Goal: Task Accomplishment & Management: Use online tool/utility

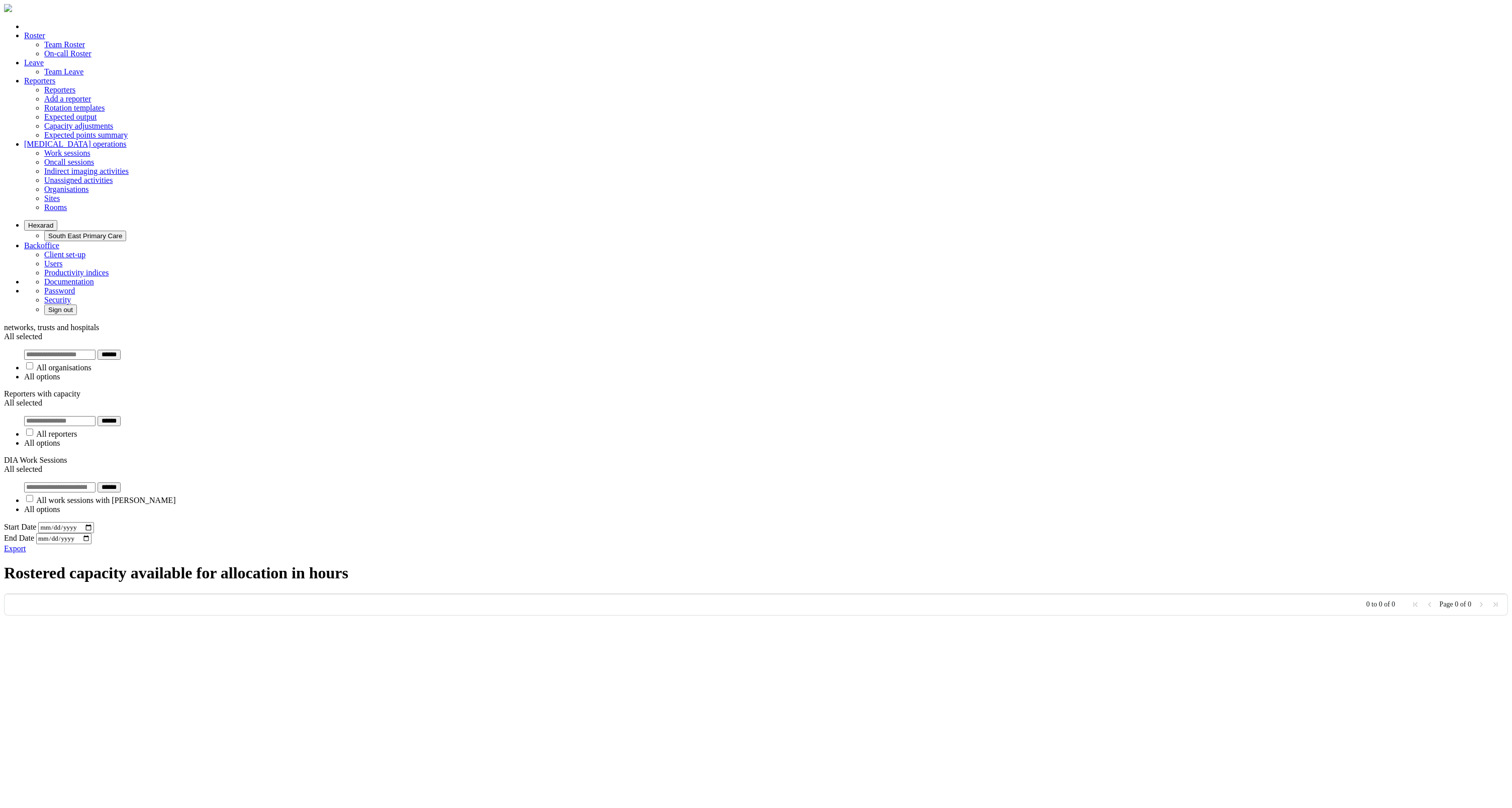
click at [57, 220] on button "Hexarad" at bounding box center [40, 225] width 33 height 10
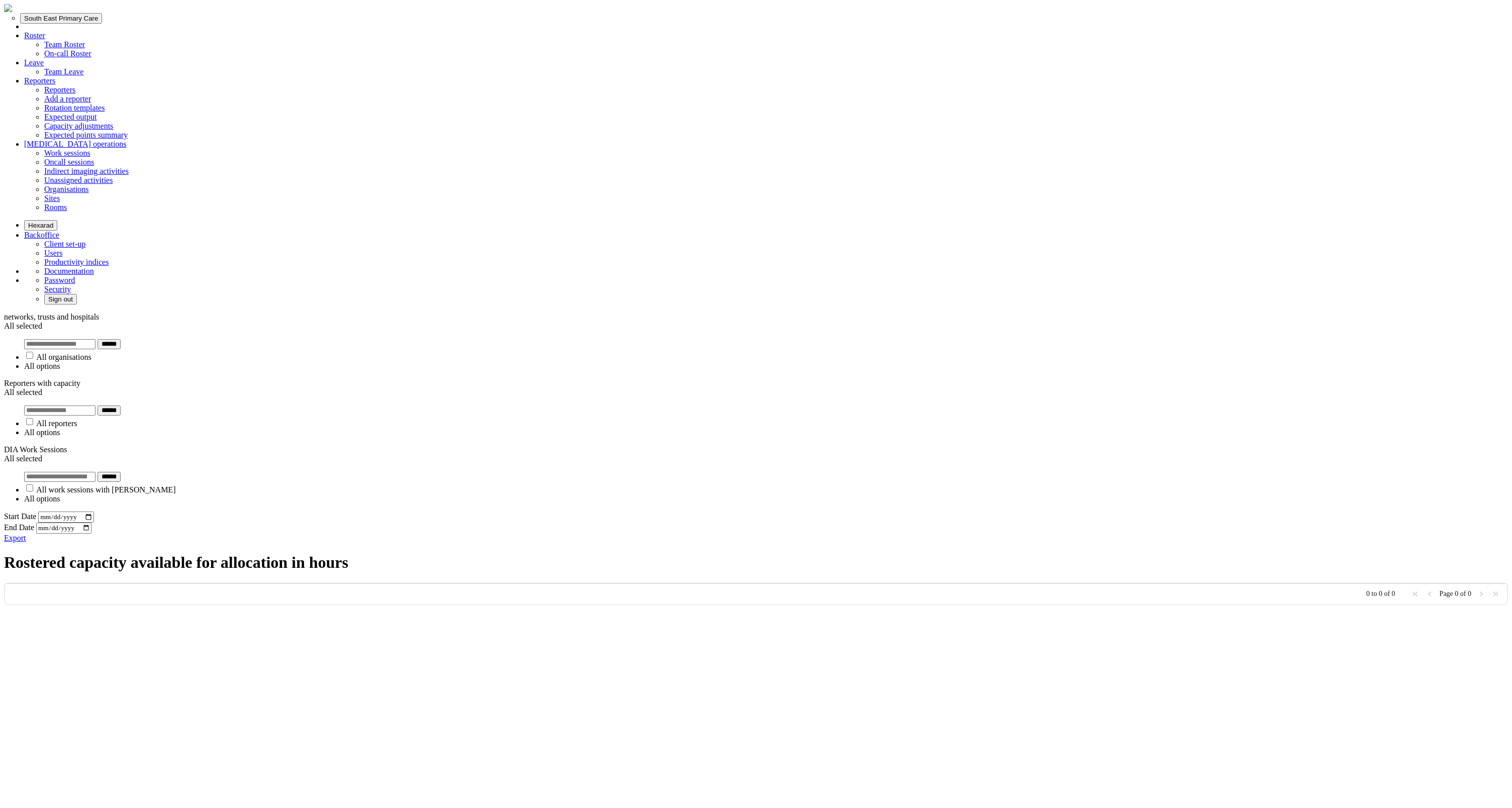
click at [102, 23] on button "South East Primary Care" at bounding box center [61, 18] width 82 height 10
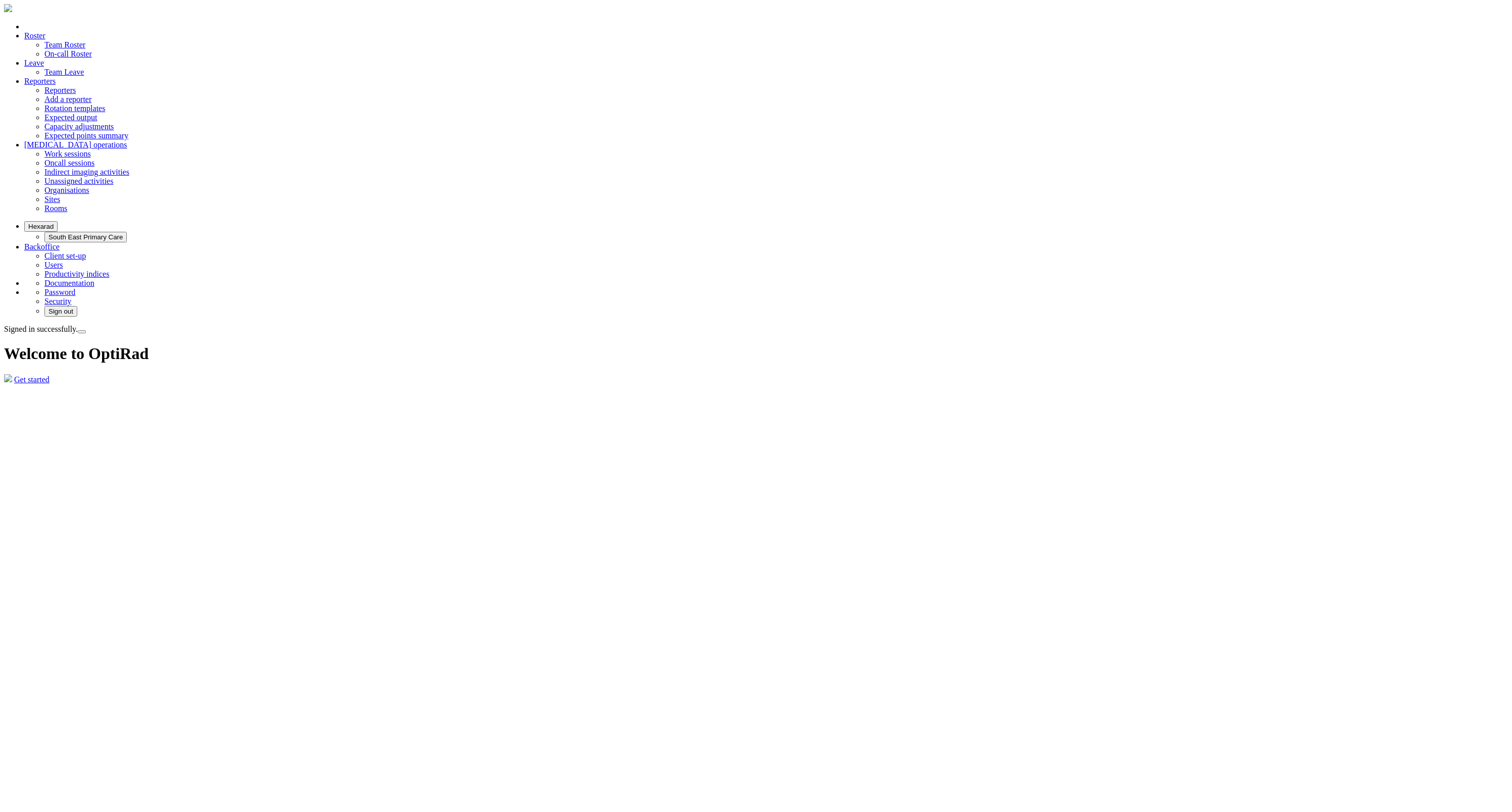
click at [57, 221] on button "Hexarad" at bounding box center [40, 226] width 33 height 11
click at [103, 23] on button "South East Primary Care" at bounding box center [61, 18] width 82 height 11
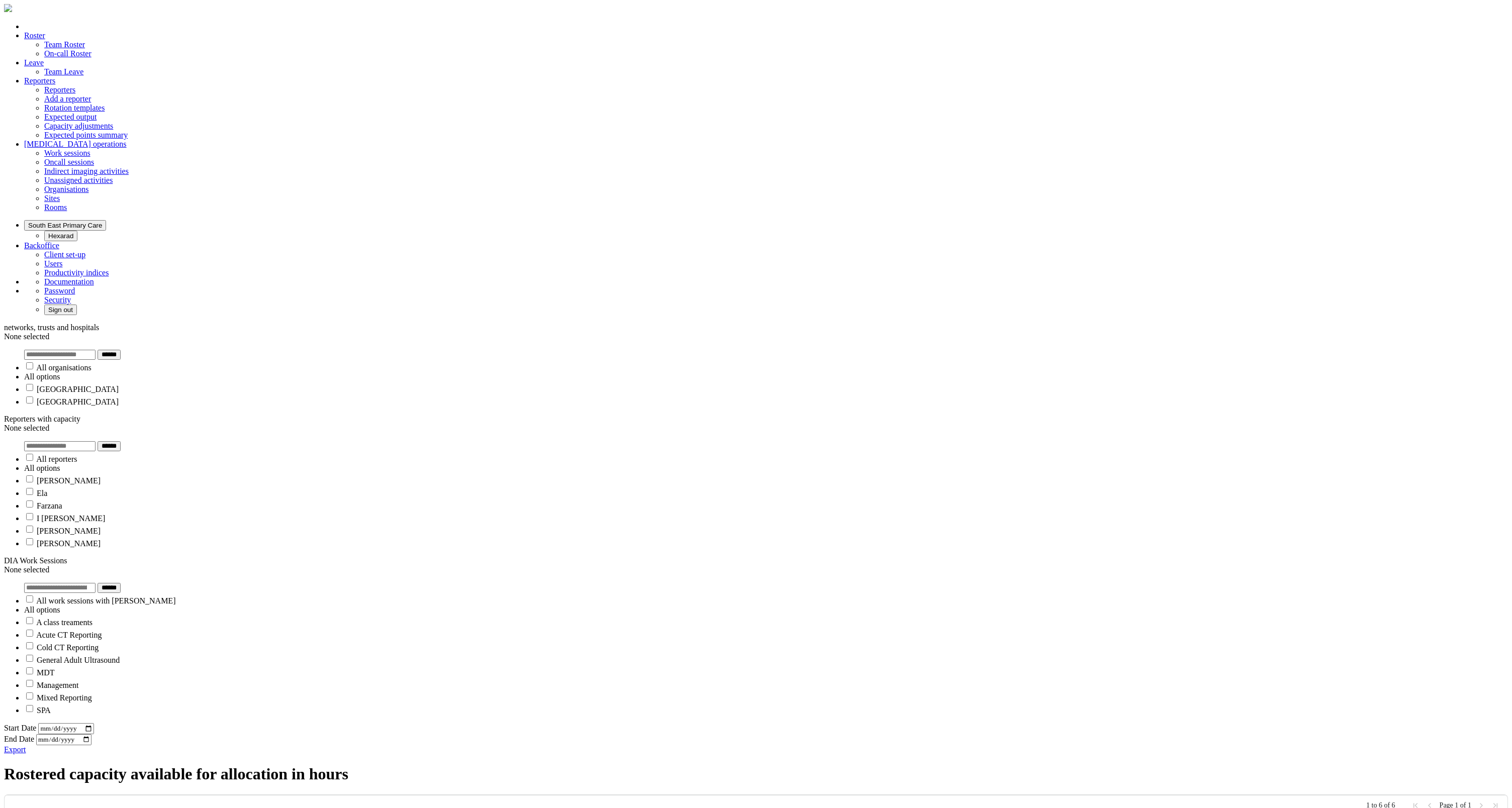
click at [447, 332] on div "None selected" at bounding box center [756, 336] width 1504 height 9
click at [119, 385] on label "Stoke Mandeville Hospital" at bounding box center [78, 389] width 82 height 9
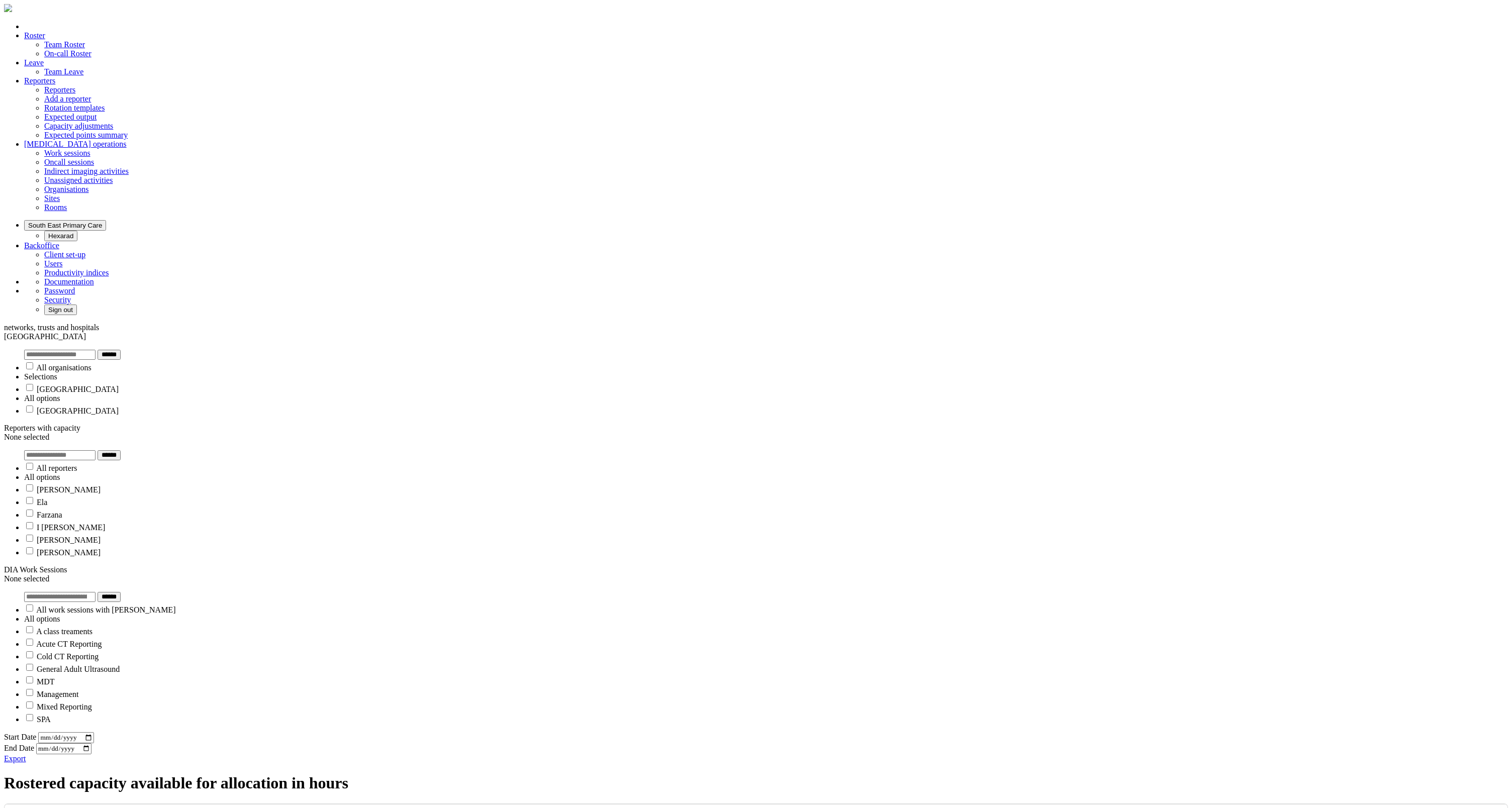
click at [1108, 754] on div "Export" at bounding box center [756, 758] width 1504 height 9
click at [570, 433] on div "None selected" at bounding box center [756, 437] width 1504 height 9
click at [552, 482] on li "Amy" at bounding box center [766, 488] width 1484 height 13
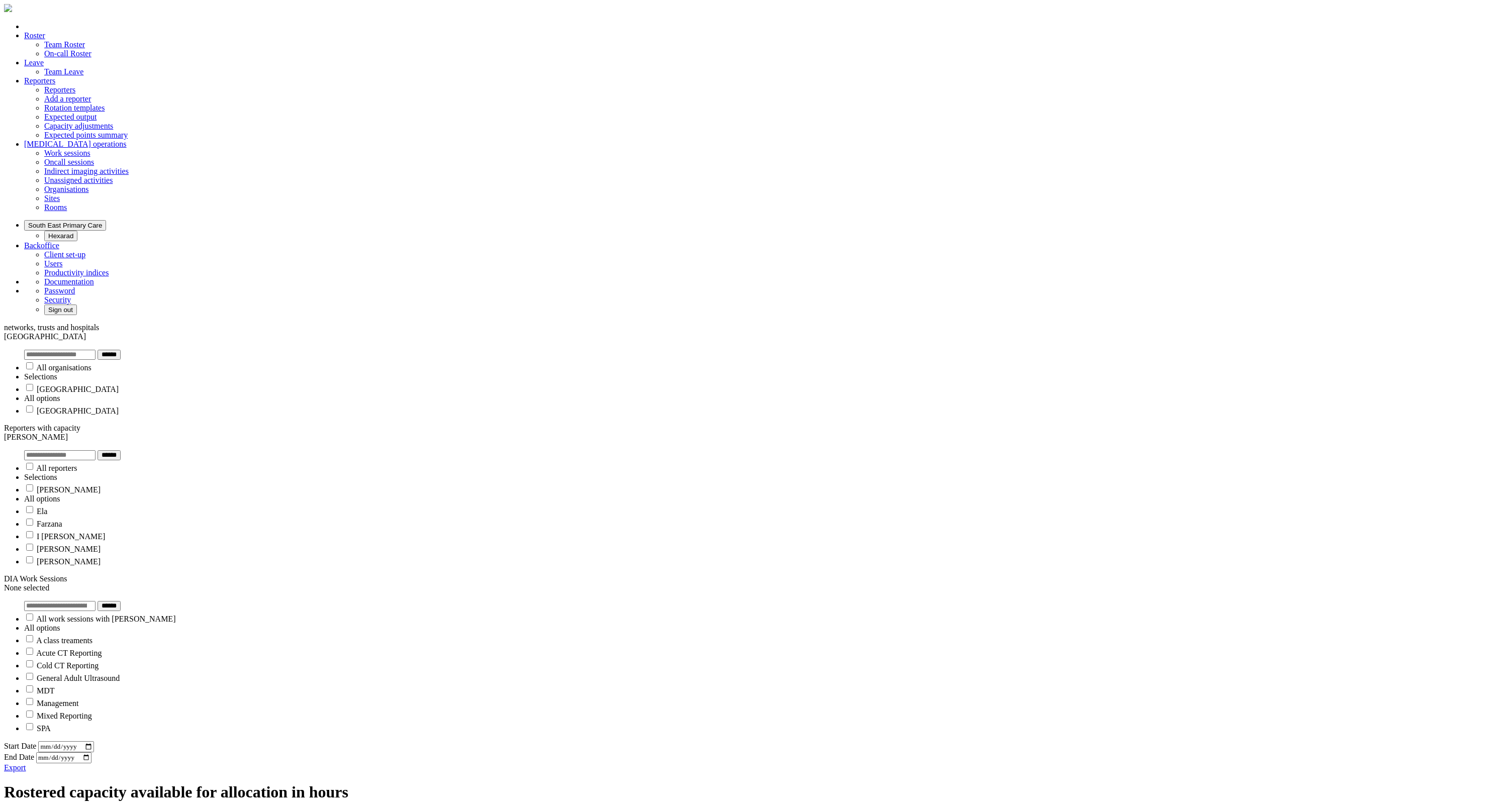
click at [121, 450] on input "******" at bounding box center [109, 455] width 23 height 10
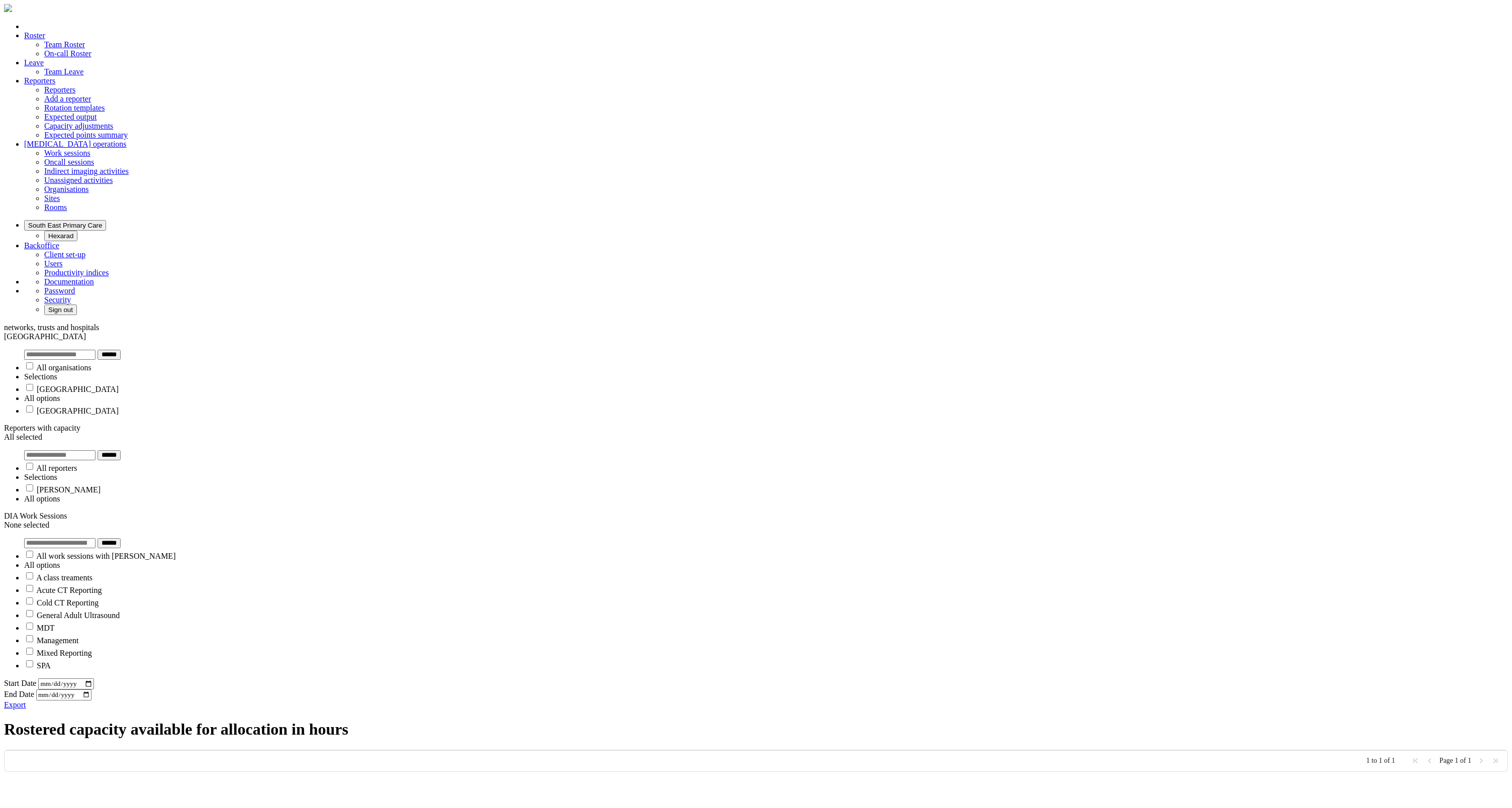
click at [461, 332] on div "Stoke Mandeville Hospital" at bounding box center [756, 336] width 1504 height 9
click at [119, 385] on label "Stoke Mandeville Hospital" at bounding box center [78, 389] width 82 height 9
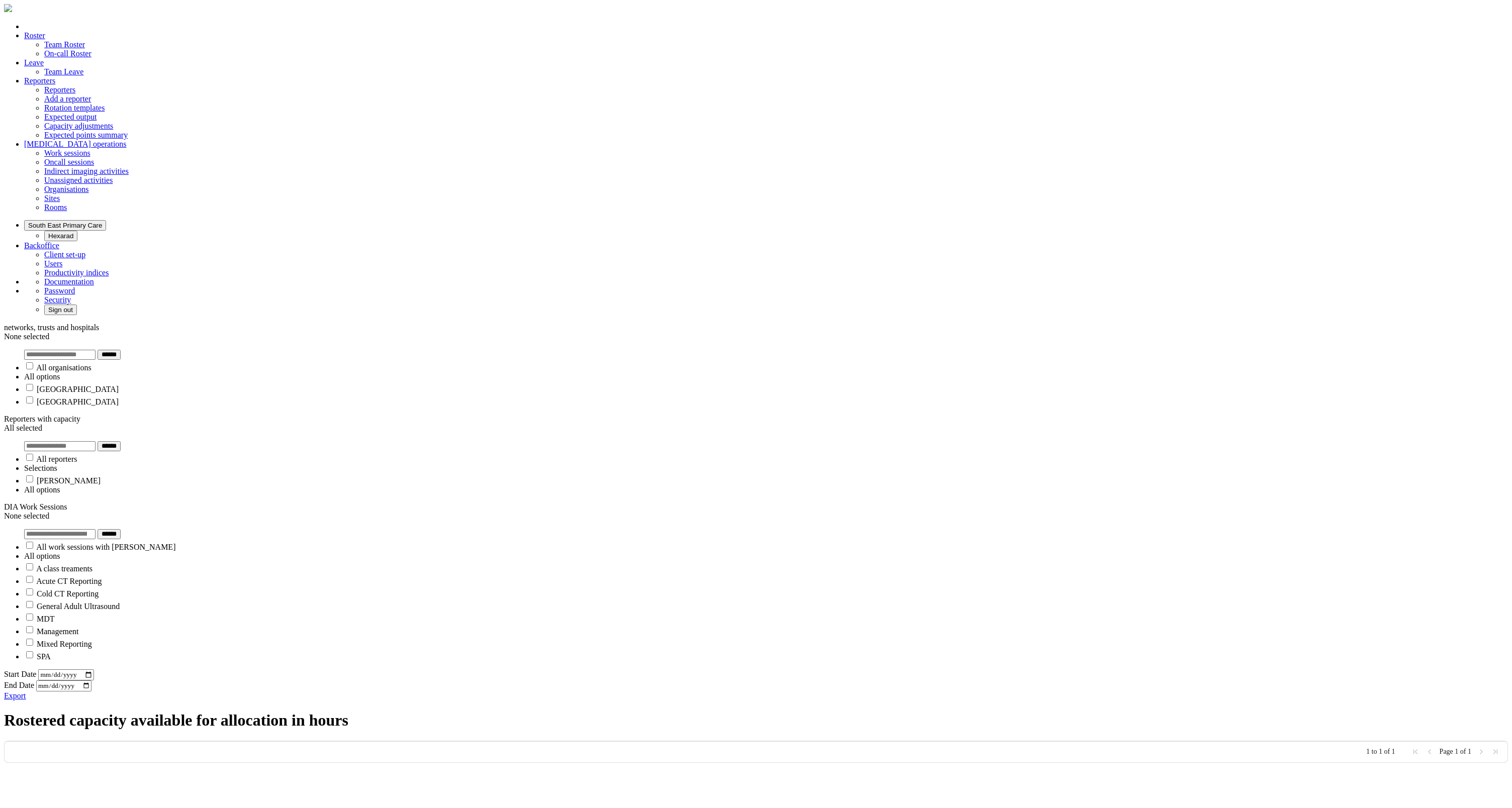
click at [121, 350] on input "******" at bounding box center [109, 355] width 23 height 10
click at [466, 332] on div "None selected" at bounding box center [756, 336] width 1504 height 9
click at [119, 385] on label "Stoke Mandeville Hospital" at bounding box center [78, 389] width 82 height 9
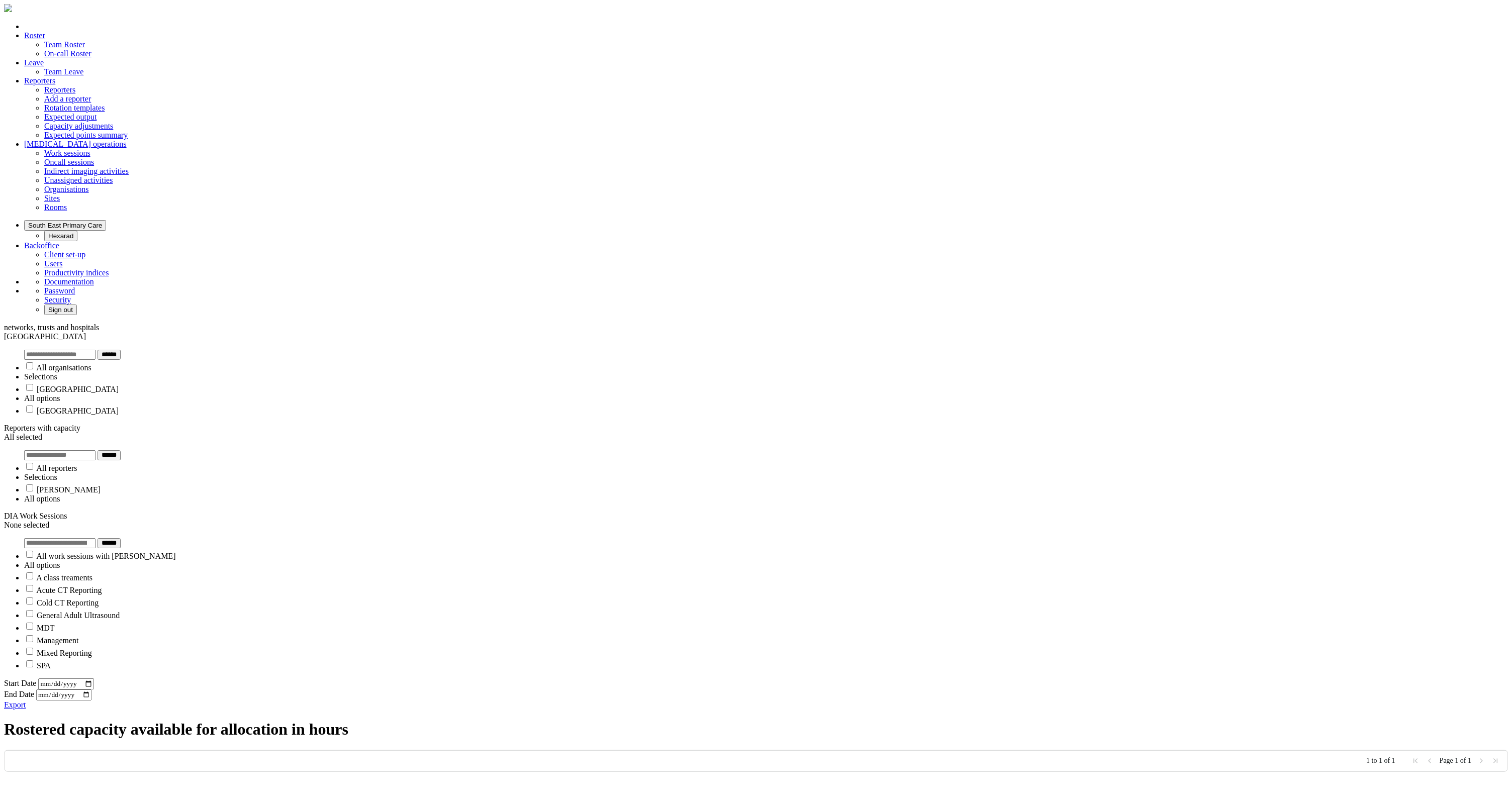
click at [121, 350] on input "******" at bounding box center [109, 355] width 23 height 10
